Goal: Book appointment/travel/reservation

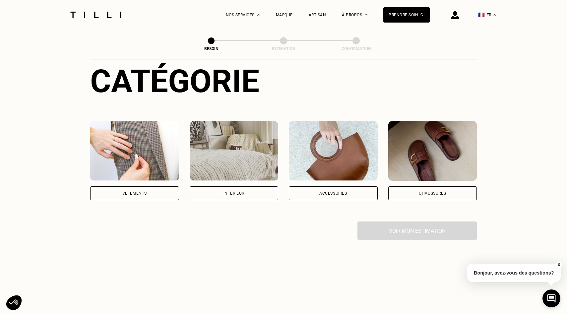
scroll to position [83, 0]
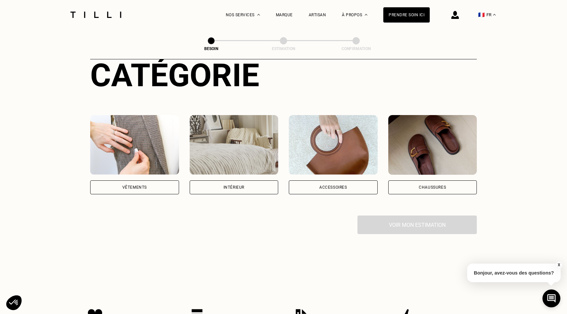
click at [259, 181] on div "Intérieur" at bounding box center [234, 188] width 89 height 14
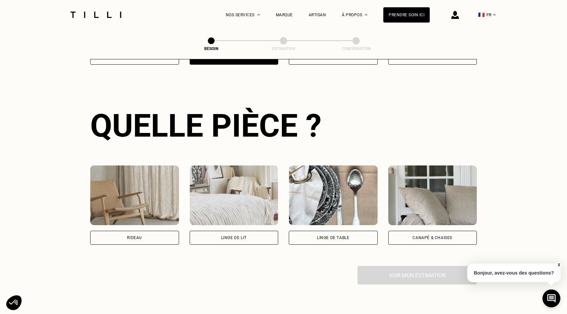
scroll to position [216, 0]
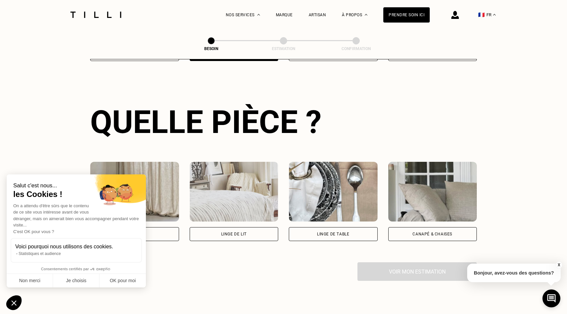
click at [163, 227] on div "Rideau" at bounding box center [134, 234] width 89 height 14
select select "FR"
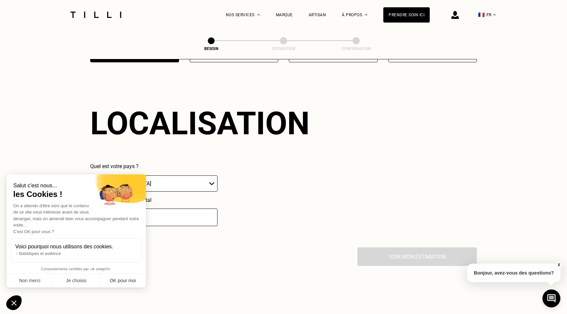
scroll to position [396, 0]
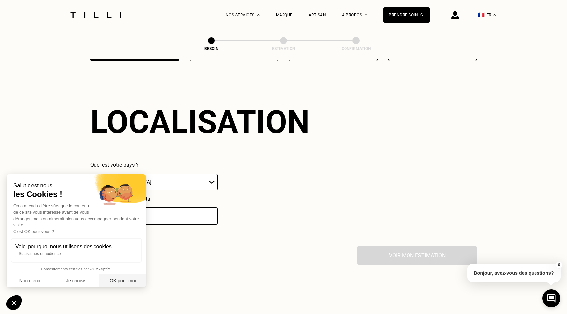
click at [117, 283] on button "OK pour moi" at bounding box center [123, 281] width 46 height 14
checkbox input "true"
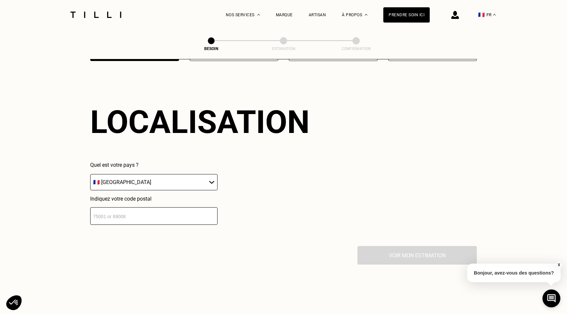
click at [154, 207] on input "number" at bounding box center [153, 216] width 127 height 18
type input "13008"
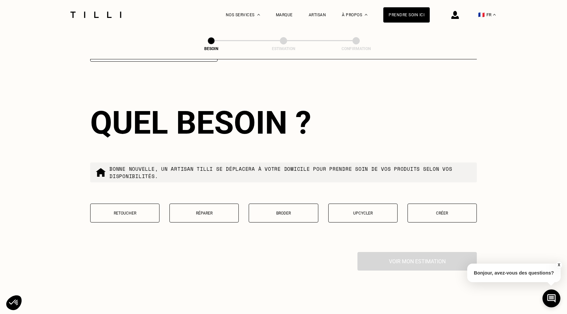
scroll to position [560, 0]
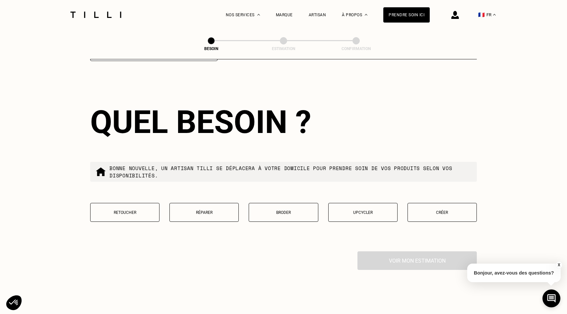
click at [132, 203] on button "Retoucher" at bounding box center [124, 212] width 69 height 19
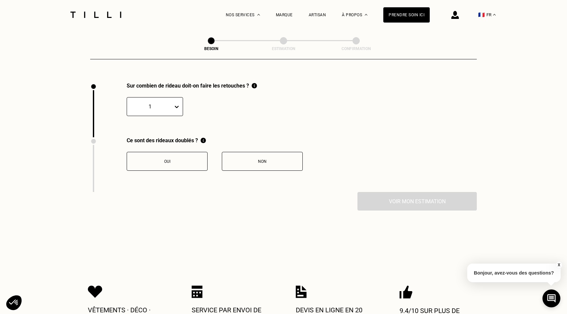
scroll to position [730, 0]
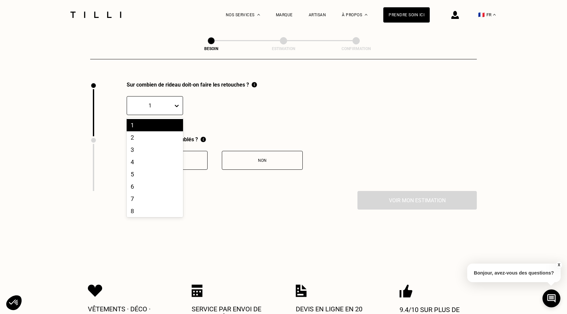
click at [179, 103] on icon at bounding box center [177, 106] width 7 height 7
click at [154, 156] on div "4" at bounding box center [155, 162] width 56 height 12
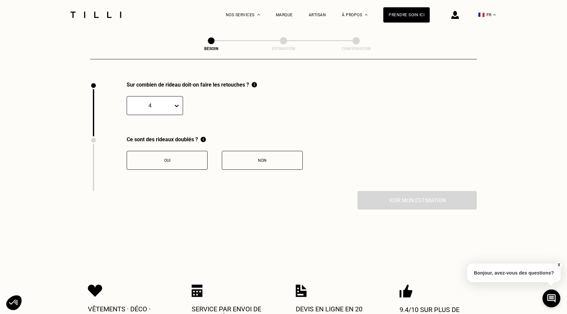
click at [190, 158] on div "Oui" at bounding box center [167, 160] width 74 height 5
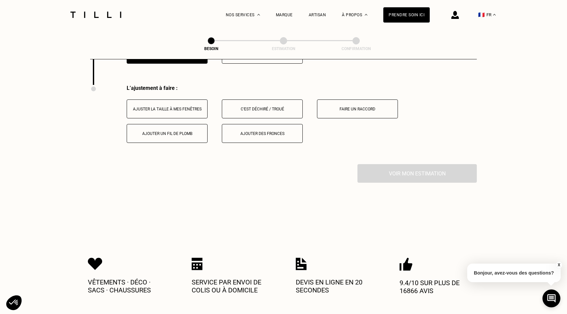
scroll to position [840, 0]
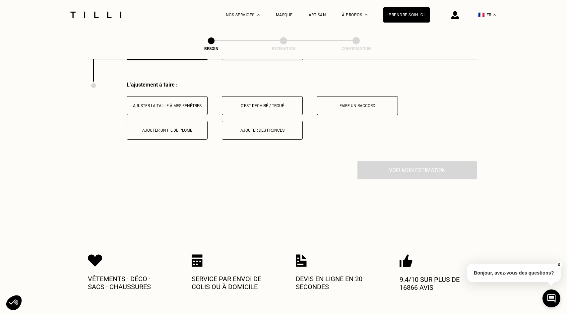
click at [179, 104] on div "Ajuster la taille à mes fenêtres" at bounding box center [167, 106] width 74 height 5
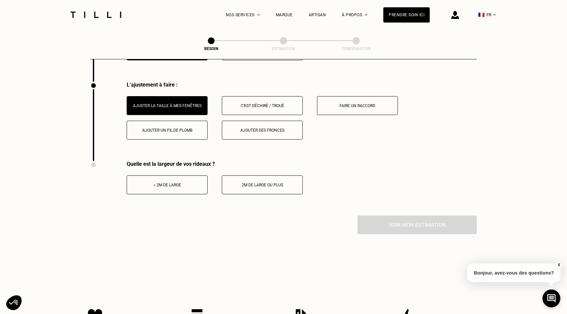
click at [189, 183] on div "< 2m de large" at bounding box center [167, 185] width 74 height 5
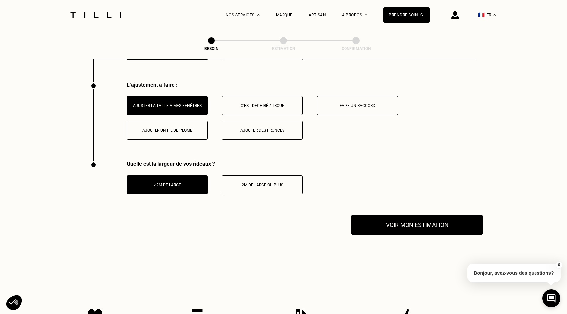
click at [386, 216] on button "Voir mon estimation" at bounding box center [417, 225] width 131 height 21
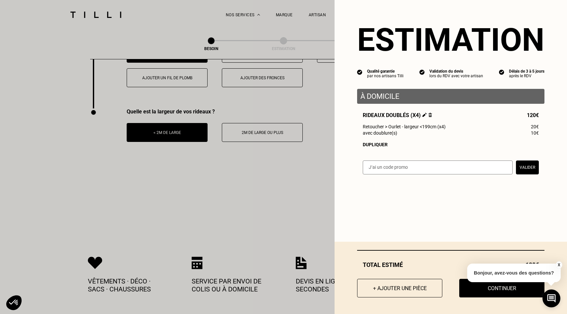
scroll to position [898, 0]
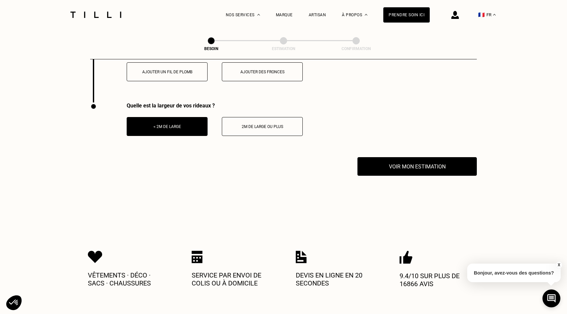
click at [560, 263] on button "X" at bounding box center [559, 265] width 7 height 7
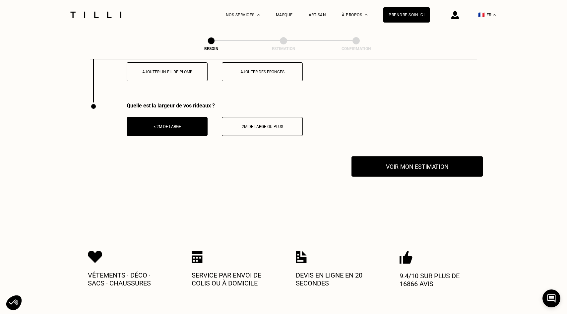
click at [437, 157] on button "Voir mon estimation" at bounding box center [417, 166] width 131 height 21
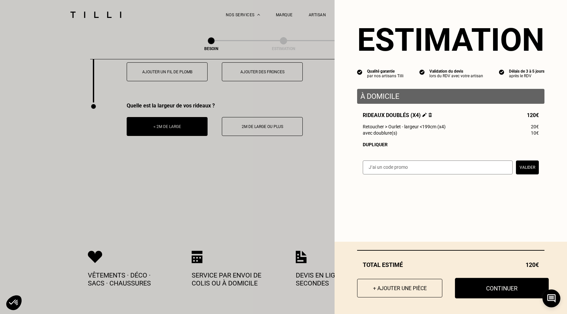
click at [501, 286] on button "Continuer" at bounding box center [502, 288] width 94 height 21
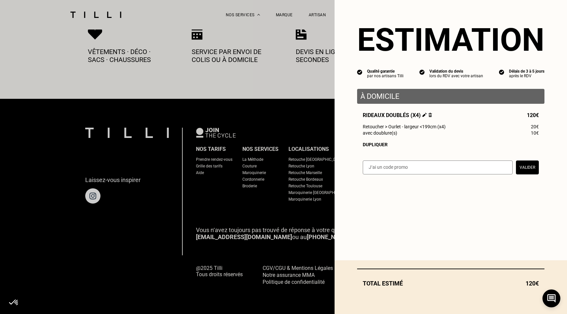
scroll to position [356, 0]
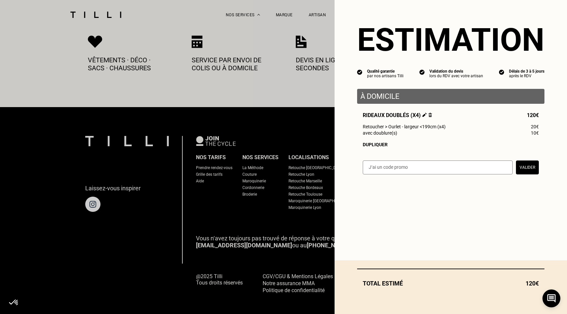
select select "FR"
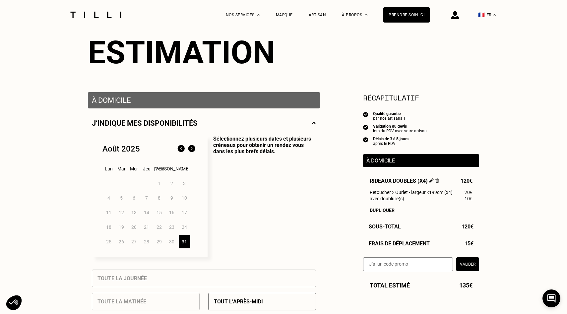
scroll to position [70, 0]
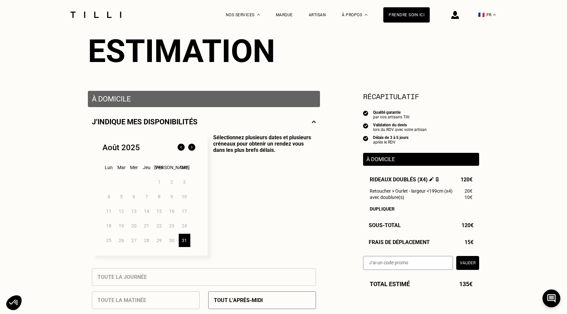
click at [192, 147] on img at bounding box center [192, 147] width 11 height 11
click at [124, 184] on div "2" at bounding box center [122, 182] width 12 height 13
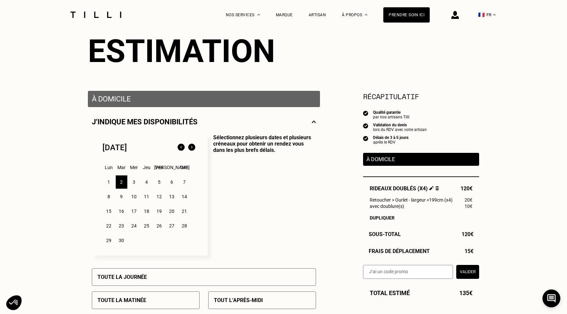
click at [136, 184] on div "3" at bounding box center [134, 182] width 12 height 13
click at [148, 183] on div "4" at bounding box center [147, 182] width 12 height 13
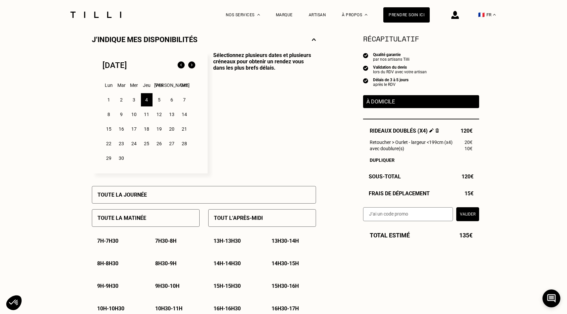
scroll to position [156, 0]
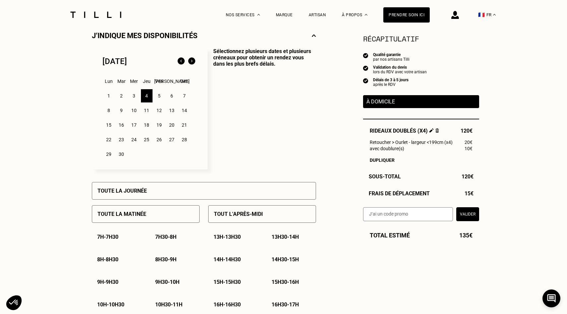
click at [123, 98] on div "2" at bounding box center [122, 95] width 12 height 13
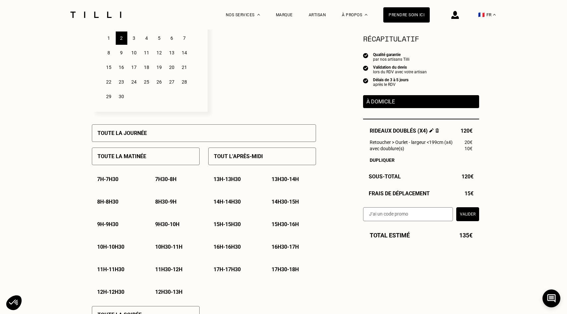
scroll to position [200, 0]
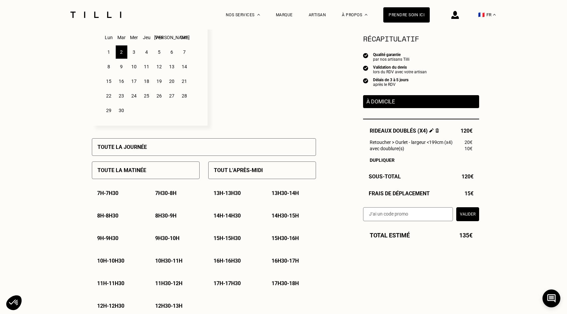
click at [185, 152] on div "Toute la journée" at bounding box center [204, 147] width 224 height 18
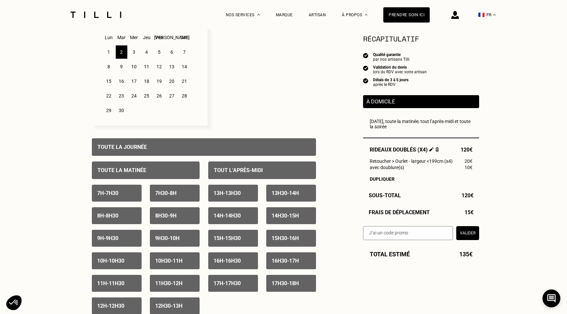
click at [159, 53] on div "5" at bounding box center [160, 51] width 12 height 13
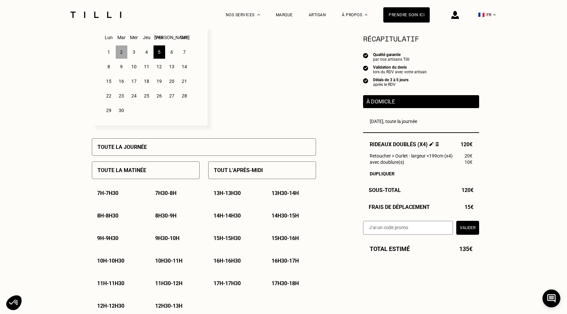
click at [150, 172] on div "Toute la matinée" at bounding box center [146, 171] width 108 height 18
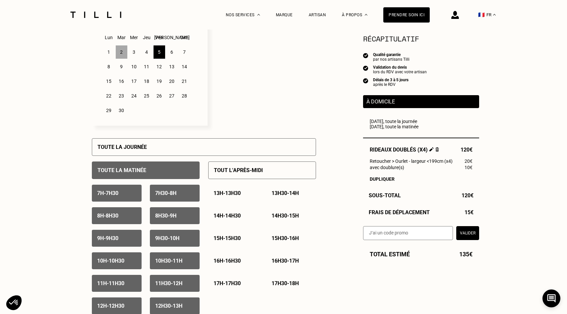
click at [232, 74] on p "Sélectionnez plusieurs dates et plusieurs créneaux pour obtenir un rendez vous …" at bounding box center [262, 64] width 109 height 121
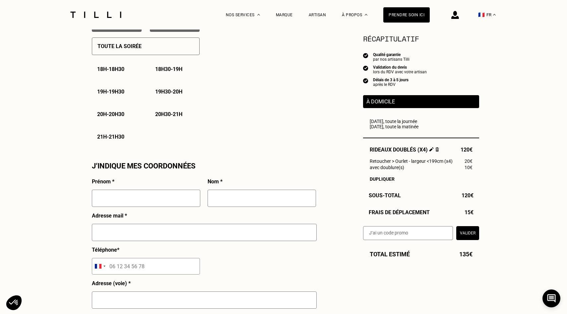
scroll to position [497, 0]
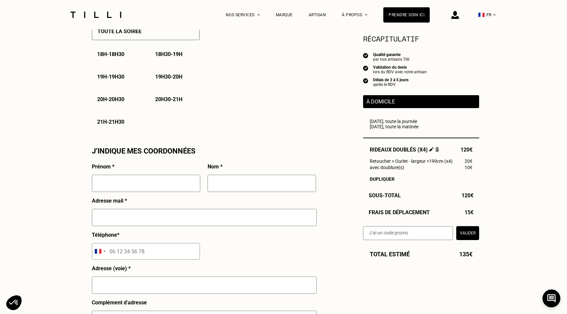
click at [173, 181] on input "text" at bounding box center [146, 183] width 109 height 17
type input "Maïka"
type input "Nuti"
type input "[EMAIL_ADDRESS][DOMAIN_NAME]"
type input "07 57 12 72 19"
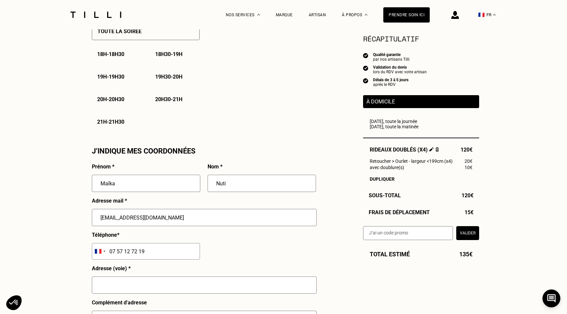
type input "[STREET_ADDRESS] pelaprat"
type input "[GEOGRAPHIC_DATA]"
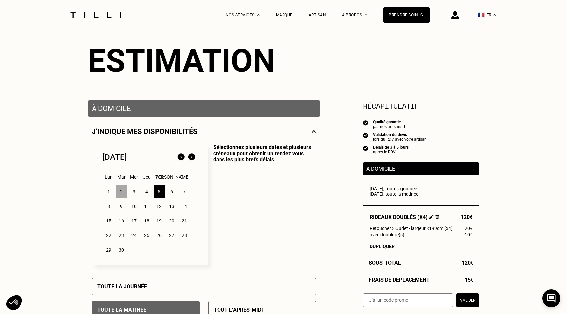
scroll to position [0, 0]
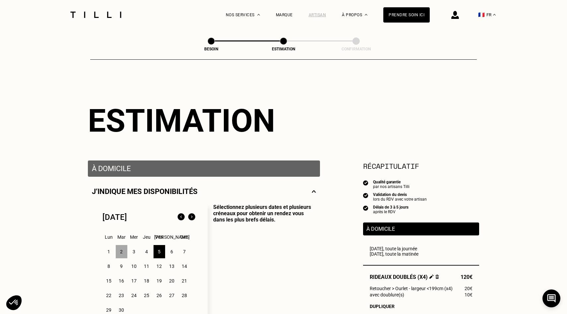
click at [322, 15] on div "Artisan" at bounding box center [318, 15] width 18 height 5
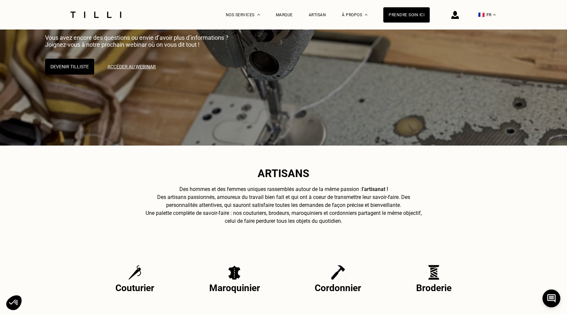
scroll to position [126, 0]
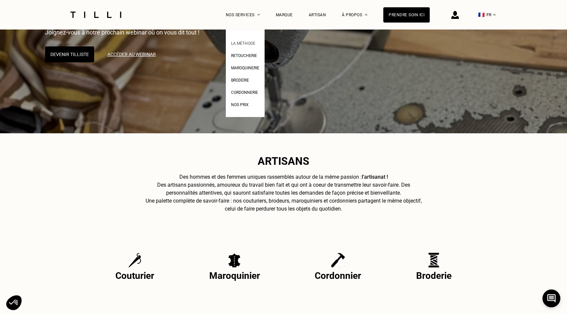
click at [250, 44] on span "La Méthode" at bounding box center [243, 43] width 24 height 5
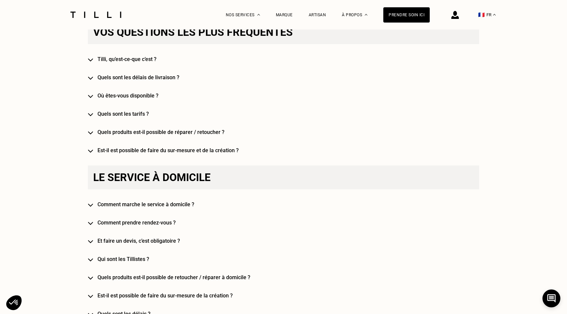
scroll to position [423, 0]
